Goal: Task Accomplishment & Management: Manage account settings

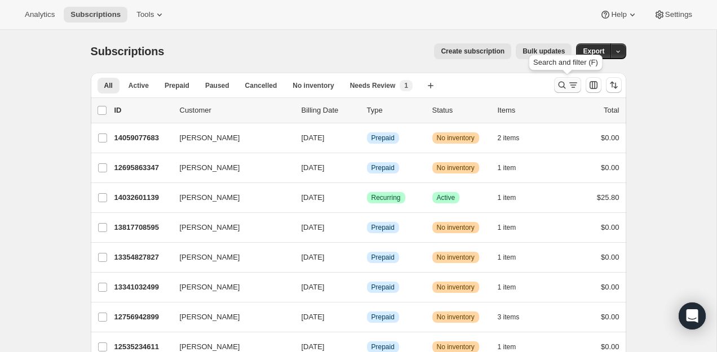
click at [566, 91] on button "Search and filter results" at bounding box center [567, 85] width 27 height 16
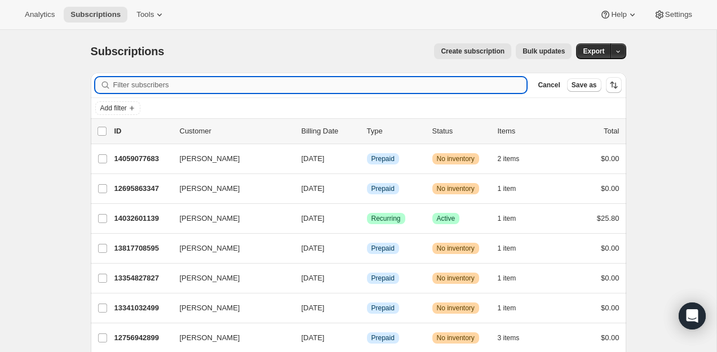
click at [414, 86] on input "Filter subscribers" at bounding box center [320, 85] width 414 height 16
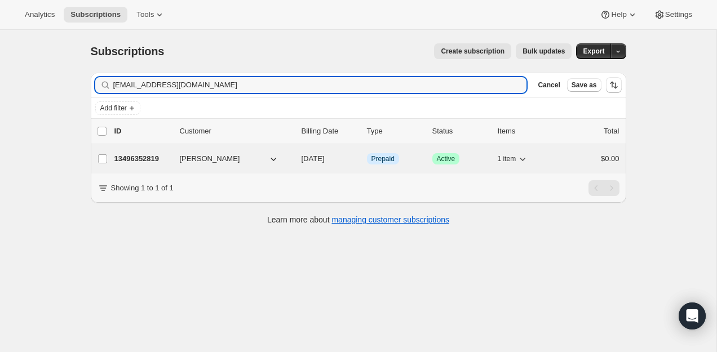
type input "[EMAIL_ADDRESS][DOMAIN_NAME]"
click at [136, 161] on p "13496352819" at bounding box center [142, 158] width 56 height 11
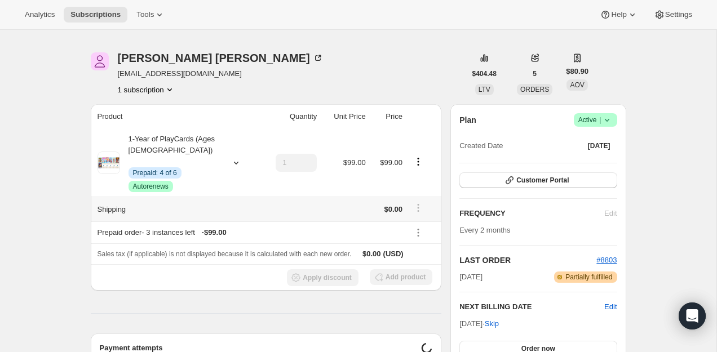
scroll to position [36, 0]
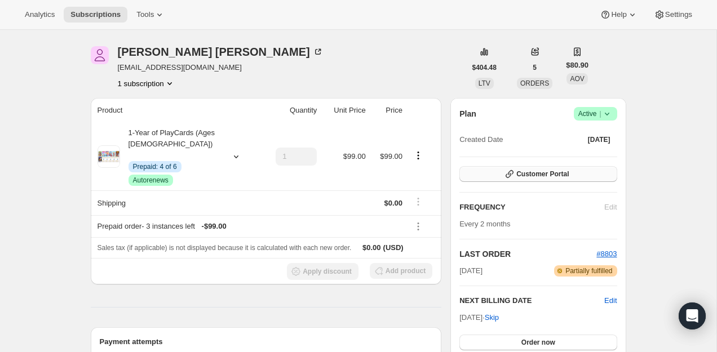
click at [542, 180] on button "Customer Portal" at bounding box center [537, 174] width 157 height 16
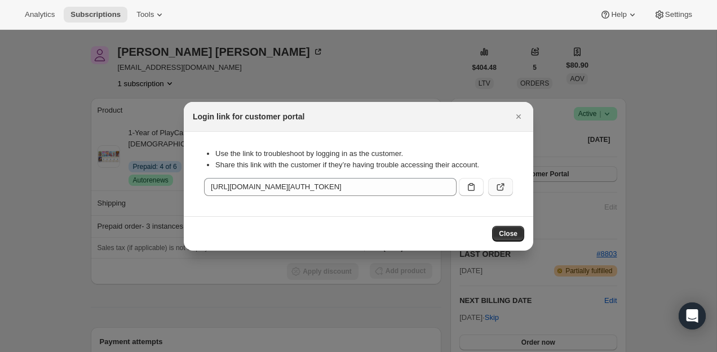
click at [505, 184] on icon ":rcd:" at bounding box center [500, 187] width 11 height 11
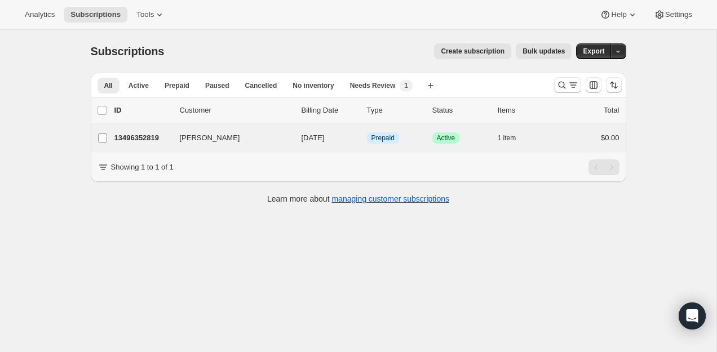
click at [113, 123] on label "[PERSON_NAME]" at bounding box center [103, 137] width 24 height 29
click at [107, 134] on input "[PERSON_NAME]" at bounding box center [102, 138] width 9 height 9
checkbox input "true"
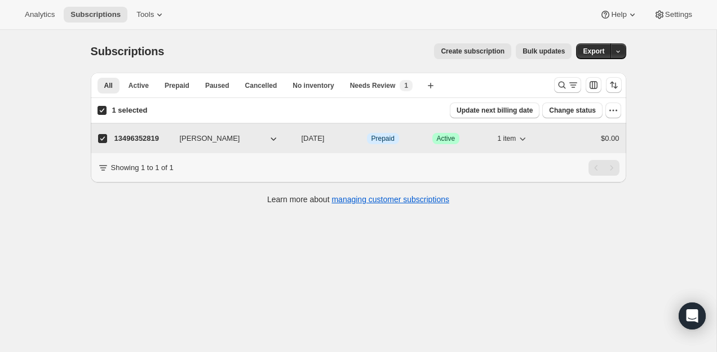
click at [138, 139] on p "13496352819" at bounding box center [142, 138] width 56 height 11
checkbox input "false"
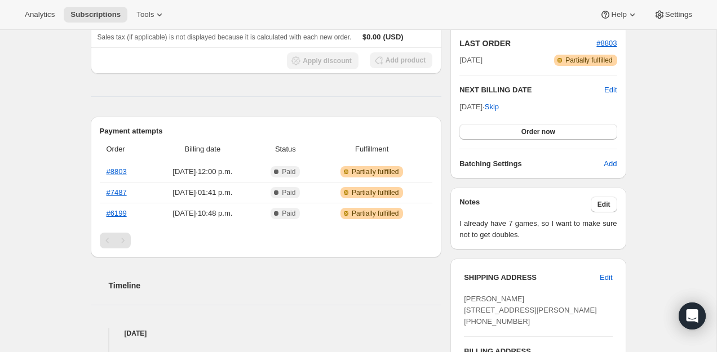
scroll to position [247, 0]
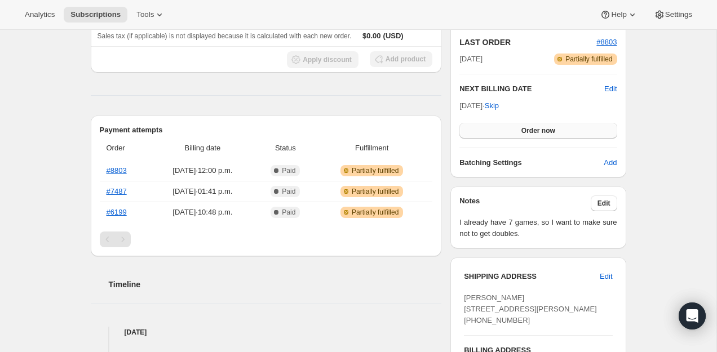
click at [543, 135] on button "Order now" at bounding box center [537, 131] width 157 height 16
click at [543, 135] on button "Click to confirm" at bounding box center [537, 131] width 157 height 16
